Goal: Find specific page/section: Find specific page/section

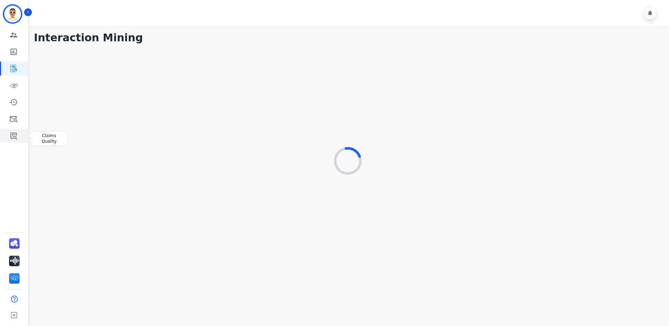
click at [14, 135] on icon "Sidebar" at bounding box center [14, 136] width 7 height 7
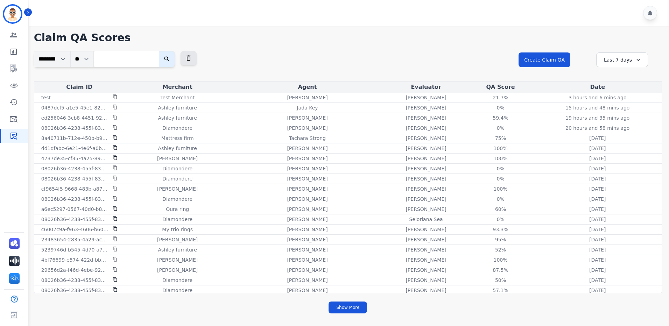
click at [149, 61] on input "search" at bounding box center [126, 59] width 65 height 16
paste input "**********"
click at [173, 63] on button "submit" at bounding box center [174, 59] width 16 height 16
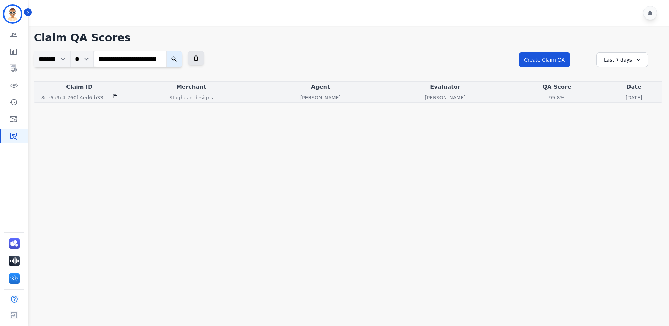
click at [86, 96] on p "8ee6a9c4-760f-4ed6-b334-2bf643df77c3" at bounding box center [74, 97] width 67 height 7
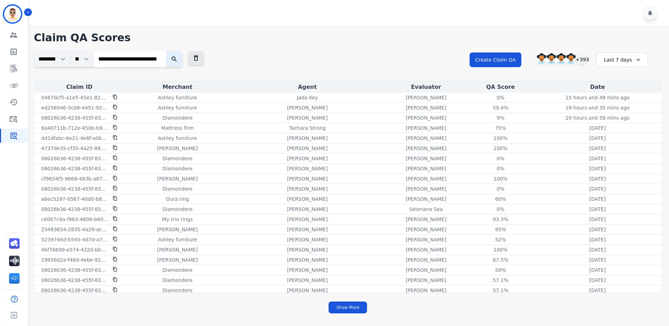
click at [135, 57] on input "**********" at bounding box center [130, 59] width 72 height 16
click at [173, 59] on button "submit" at bounding box center [174, 59] width 16 height 16
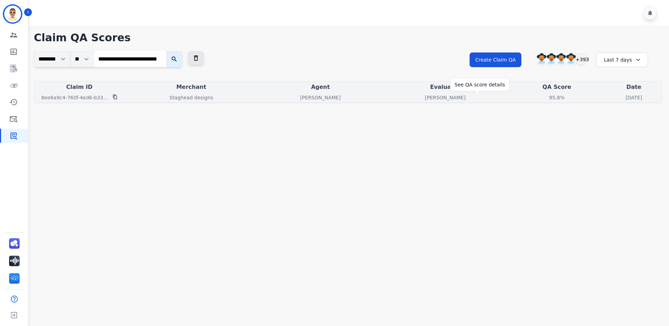
click at [541, 97] on div "95.8%" at bounding box center [557, 97] width 32 height 7
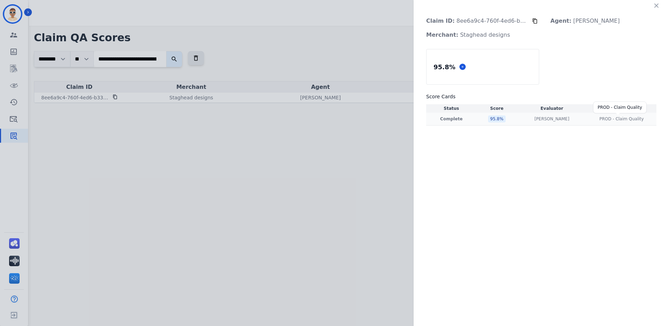
click at [620, 119] on span "PROD - Claim Quality" at bounding box center [622, 119] width 44 height 6
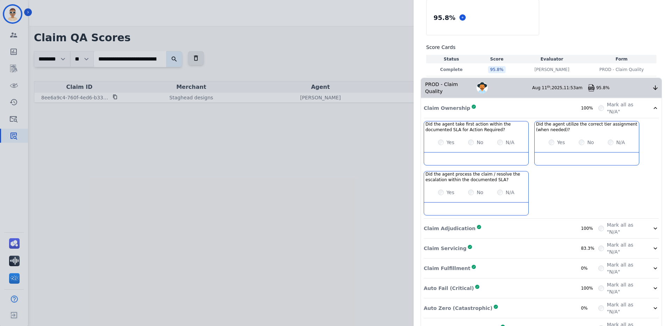
scroll to position [62, 0]
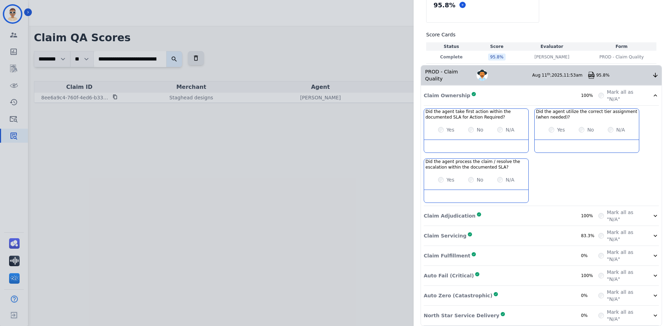
drag, startPoint x: 579, startPoint y: 73, endPoint x: 536, endPoint y: 85, distance: 44.8
click at [535, 89] on div "Claim Ownership Complete 100%" at bounding box center [511, 96] width 175 height 14
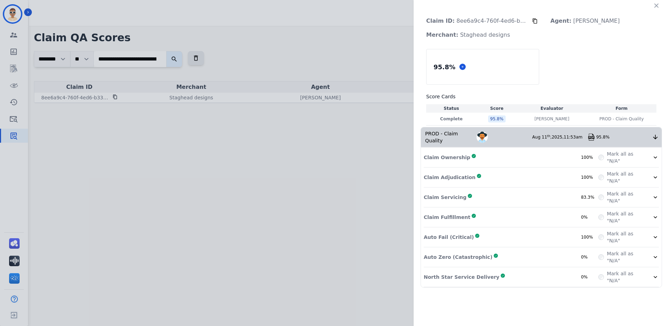
click at [656, 134] on icon at bounding box center [655, 137] width 7 height 7
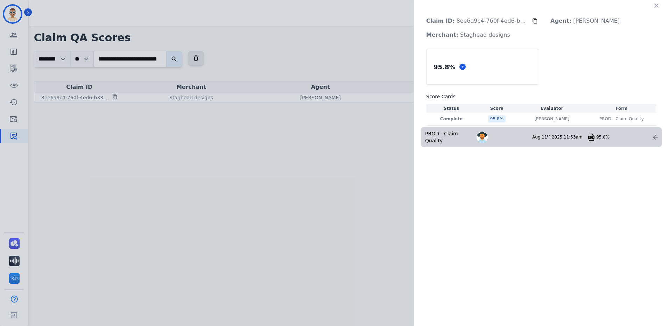
click at [654, 135] on icon at bounding box center [655, 137] width 5 height 5
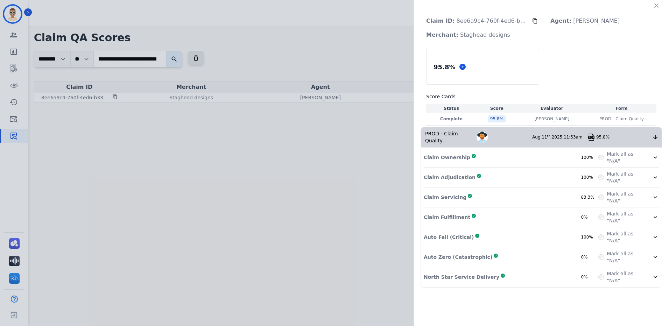
click at [592, 135] on img at bounding box center [591, 137] width 7 height 7
click at [146, 60] on div "Claim ID: 8ee6a9c4-760f-4ed6-b334-2bf643df77c3 Agent: [PERSON_NAME] Merchant: S…" at bounding box center [334, 163] width 669 height 326
click at [146, 58] on div "Claim ID: 8ee6a9c4-760f-4ed6-b334-2bf643df77c3 Agent: [PERSON_NAME] Merchant: S…" at bounding box center [334, 163] width 669 height 326
click at [659, 6] on icon "button" at bounding box center [656, 5] width 7 height 7
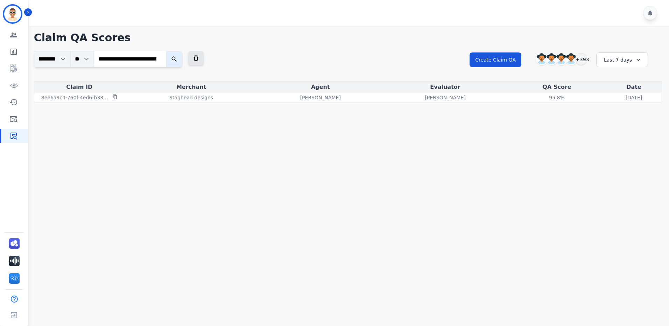
click at [119, 58] on input "**********" at bounding box center [130, 59] width 72 height 16
paste input "search"
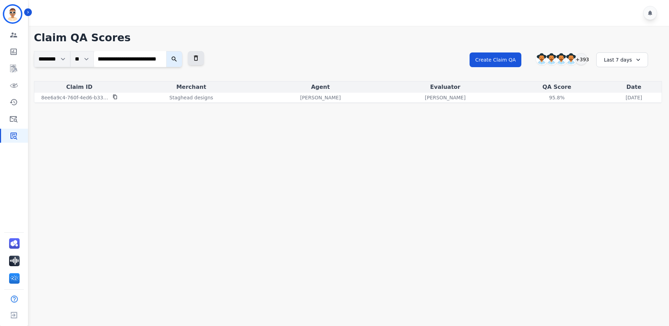
type input "**********"
click at [178, 60] on icon "submit" at bounding box center [174, 59] width 7 height 7
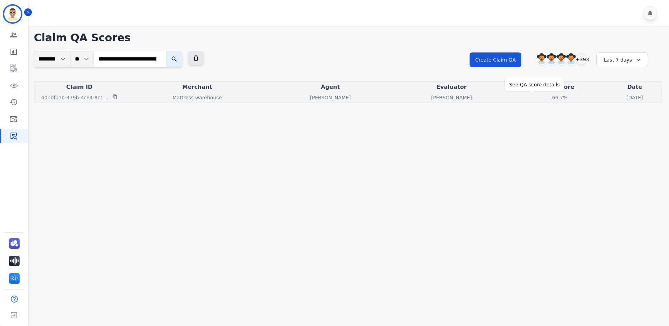
click at [544, 99] on div "66.7%" at bounding box center [560, 97] width 32 height 7
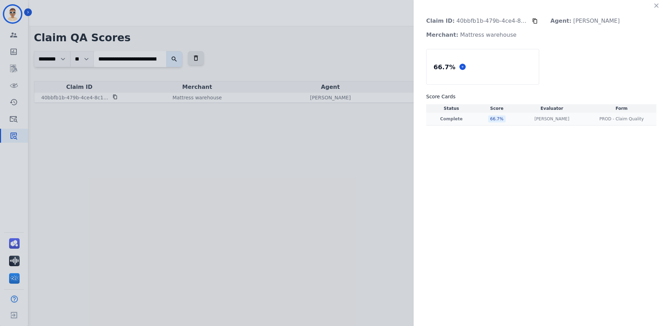
click at [491, 119] on div "66.7 %" at bounding box center [497, 119] width 18 height 7
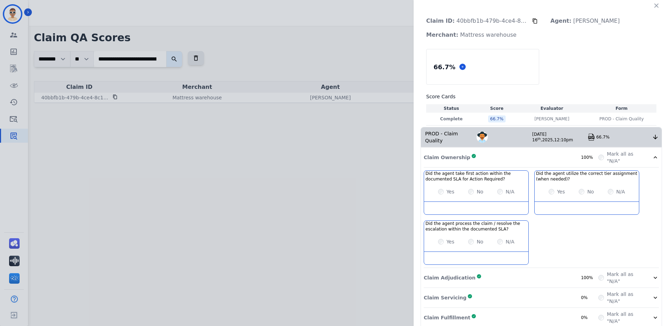
click at [589, 134] on img at bounding box center [591, 137] width 7 height 7
